Goal: Task Accomplishment & Management: Manage account settings

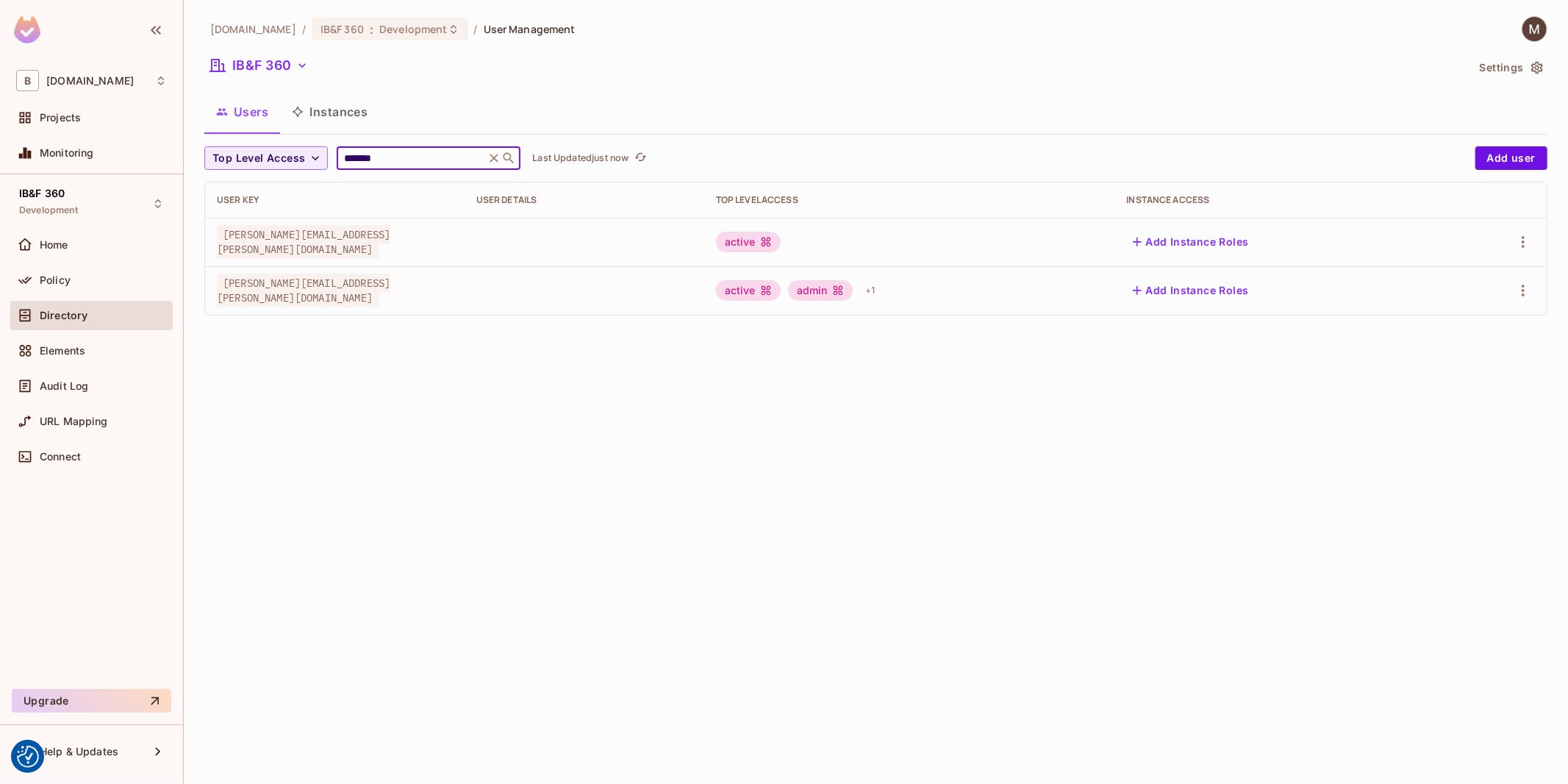
type input "*******"
click at [1522, 285] on icon "button" at bounding box center [1523, 290] width 17 height 17
click at [1462, 319] on li "Edit" at bounding box center [1459, 325] width 130 height 32
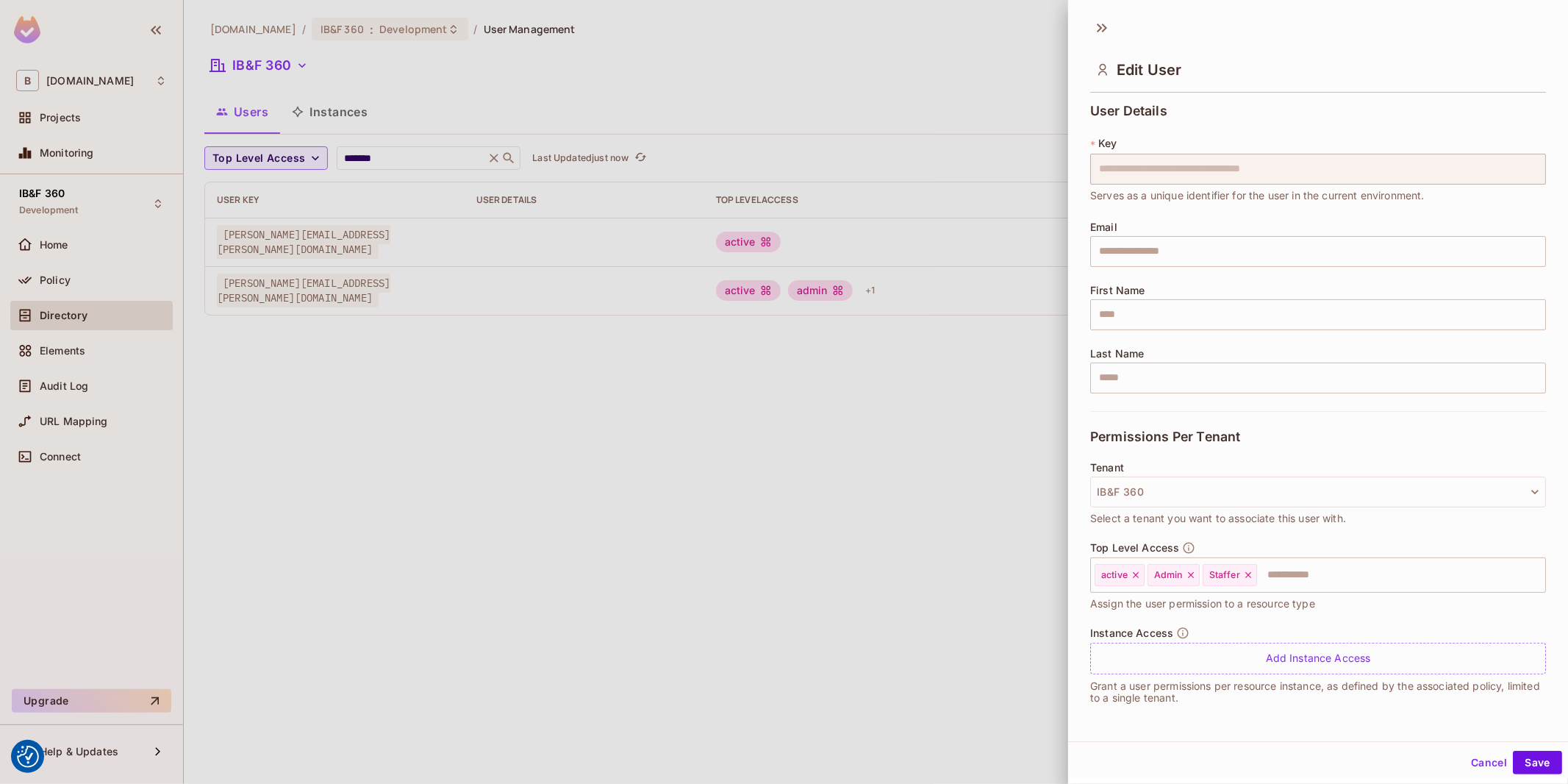
click at [780, 597] on div at bounding box center [784, 392] width 1568 height 784
